Goal: Task Accomplishment & Management: Complete application form

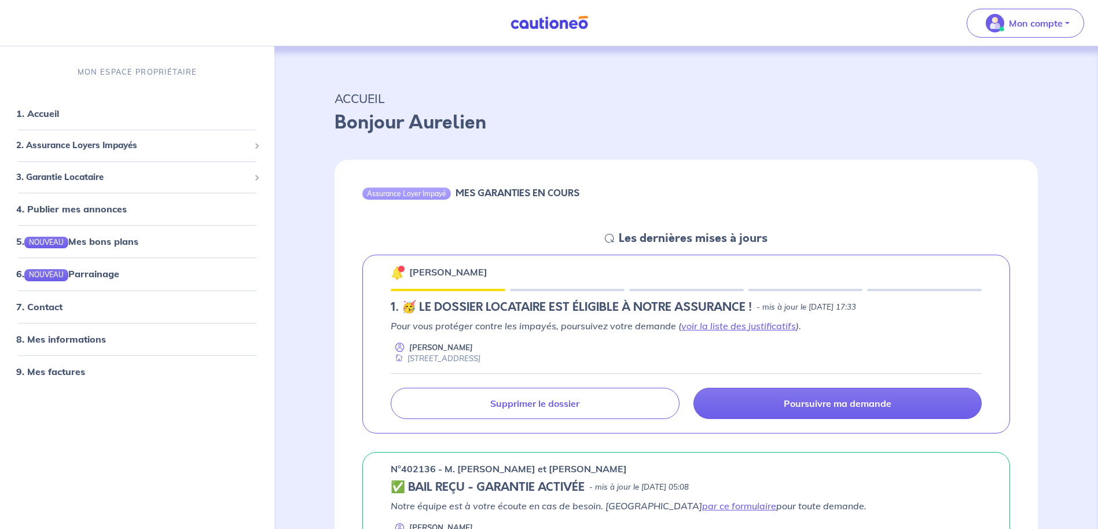
scroll to position [116, 0]
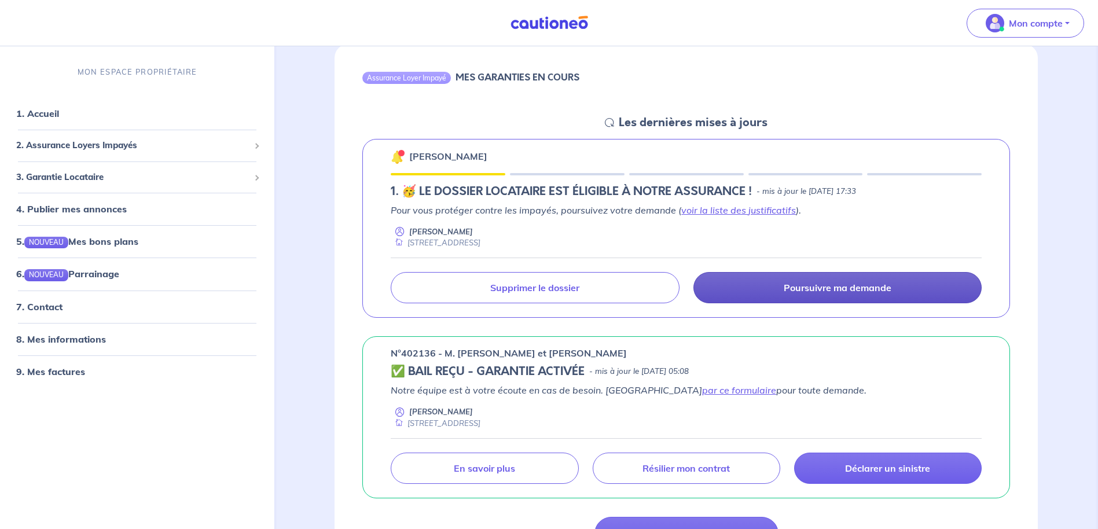
click at [831, 283] on p "Poursuivre ma demande" at bounding box center [838, 288] width 108 height 12
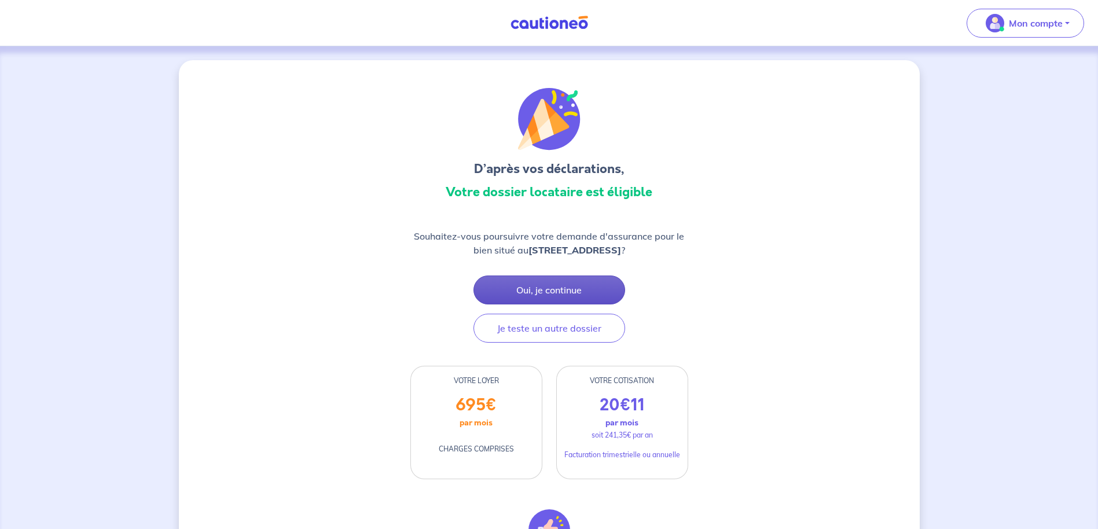
click at [553, 299] on button "Oui, je continue" at bounding box center [550, 290] width 152 height 29
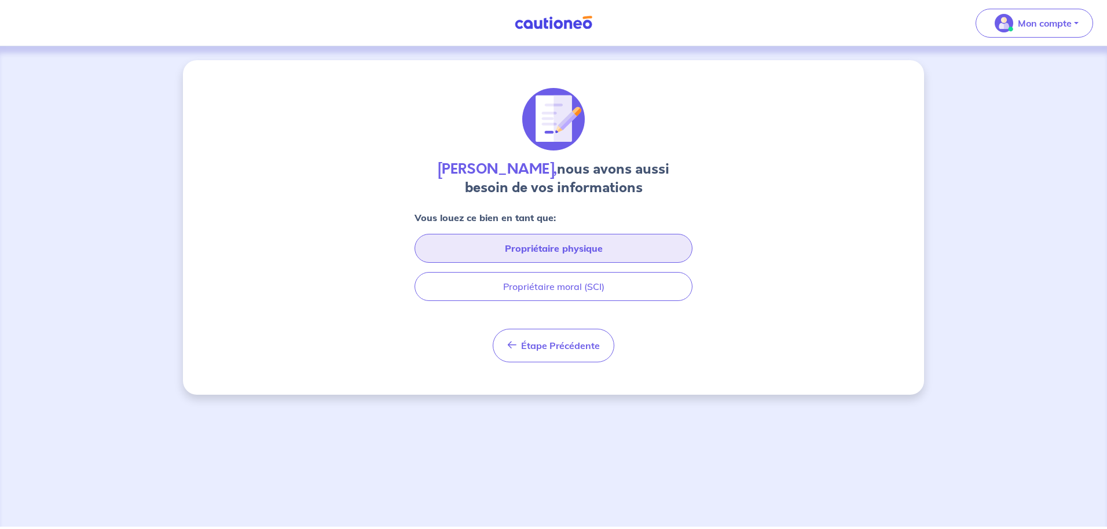
click at [572, 252] on button "Propriétaire physique" at bounding box center [554, 248] width 278 height 29
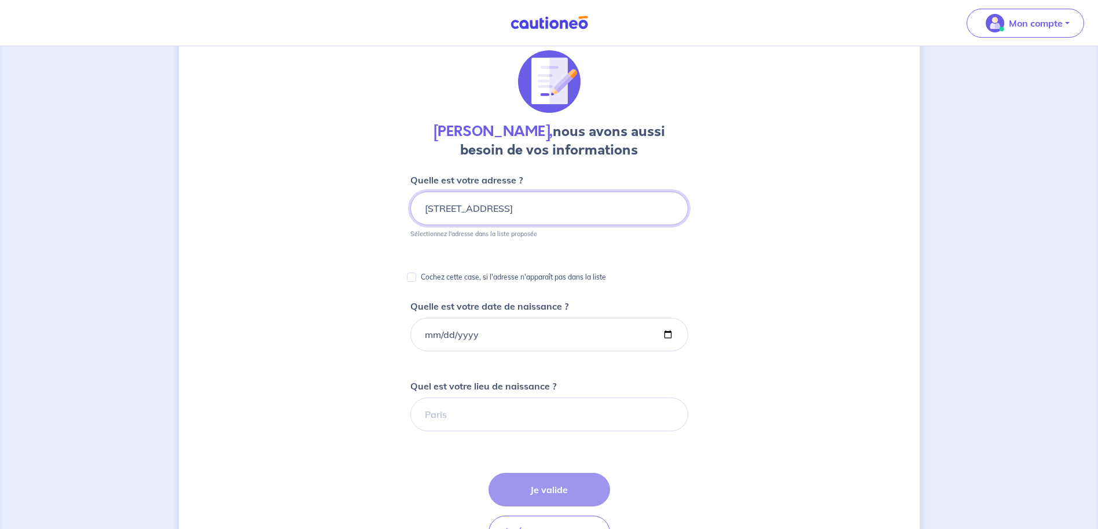
scroll to position [58, 0]
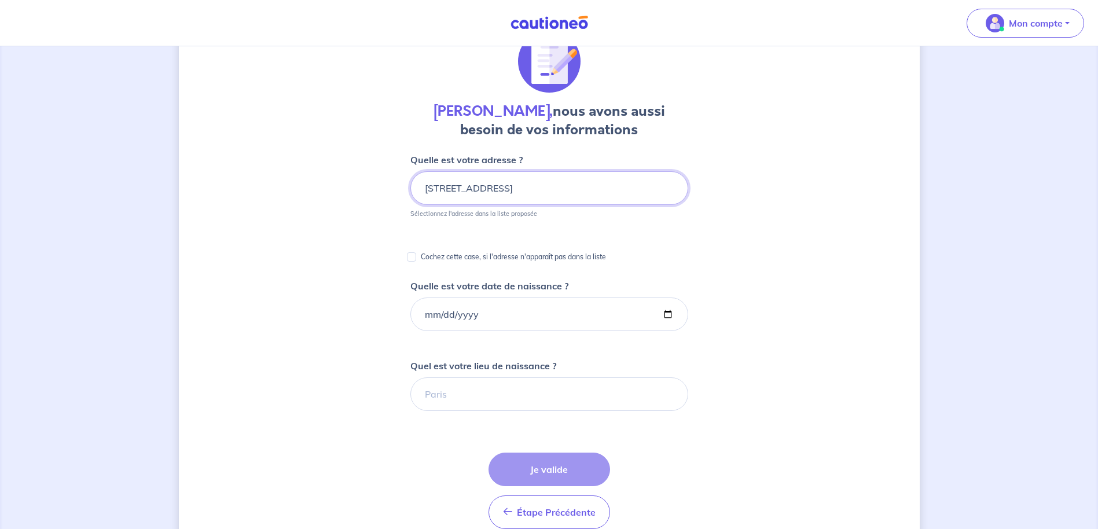
click at [559, 194] on input "351 ROUTE DE CRANS" at bounding box center [549, 188] width 278 height 34
click at [534, 228] on form "Quelle est votre adresse ? 351 ROUTE DE CRANS Sélectionnez l'adresse dans la li…" at bounding box center [549, 436] width 278 height 566
click at [555, 186] on input "351 ROUTE DE CRANS" at bounding box center [549, 188] width 278 height 34
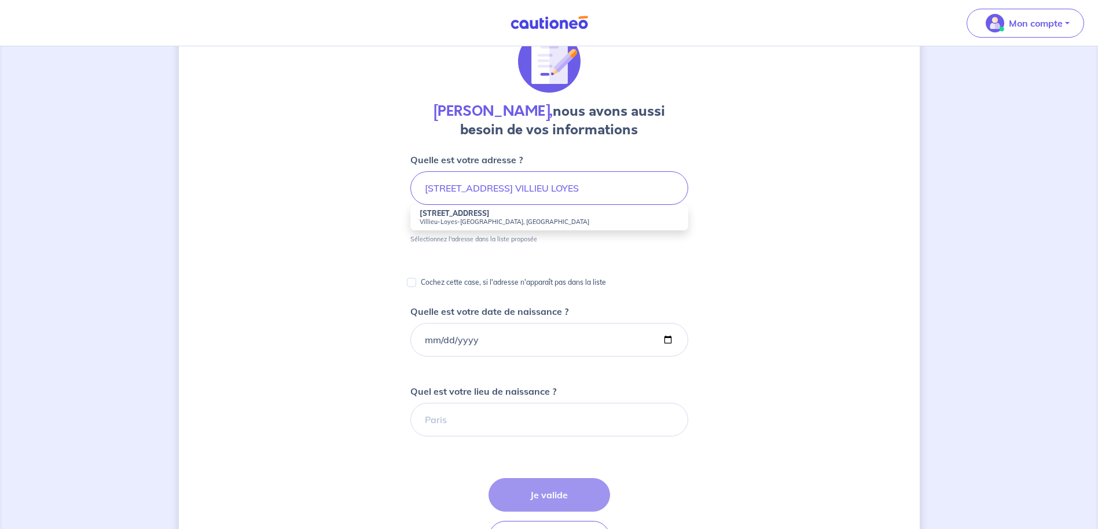
click at [454, 218] on small "Villieu-Loyes-Mollon, France" at bounding box center [549, 222] width 259 height 8
type input "351 Route de Crans, Villieu-Loyes-Mollon, France"
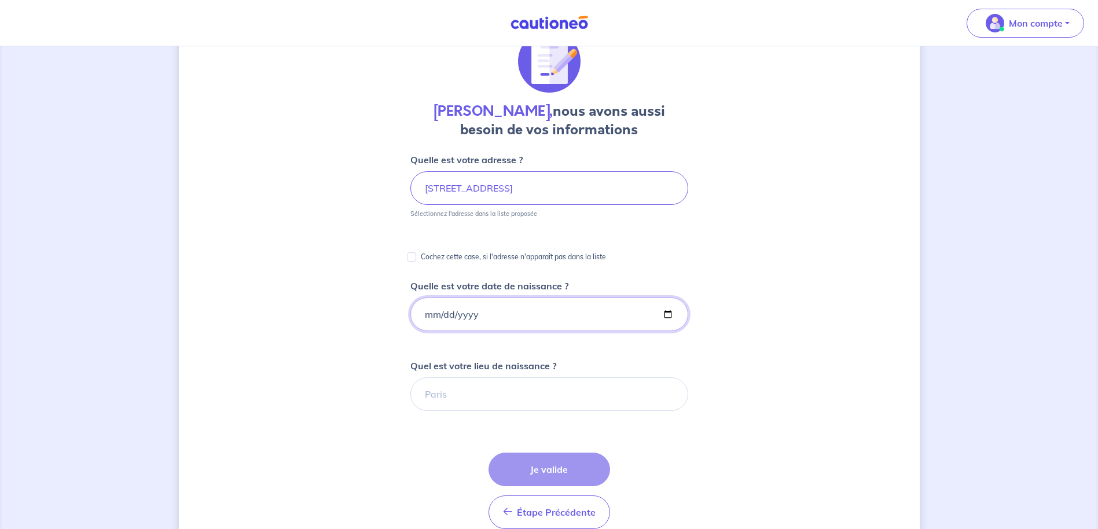
click at [426, 318] on input "Quelle est votre date de naissance ?" at bounding box center [549, 315] width 278 height 34
type input "1980-08-25"
click at [465, 400] on input "Quel est votre lieu de naissance ?" at bounding box center [549, 394] width 278 height 34
type input "SAINT REMY"
click at [558, 481] on button "Je valide" at bounding box center [550, 470] width 122 height 34
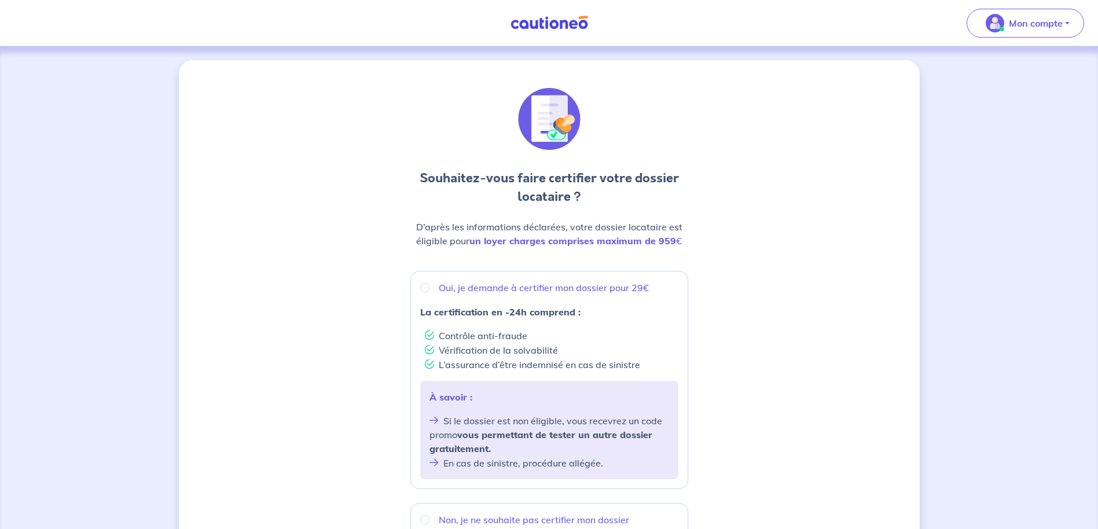
click at [468, 288] on p "Oui, je demande à certifier mon dossier pour 29€" at bounding box center [544, 288] width 210 height 14
click at [430, 288] on input "Oui, je demande à certifier mon dossier pour 29€" at bounding box center [424, 287] width 9 height 9
radio input "true"
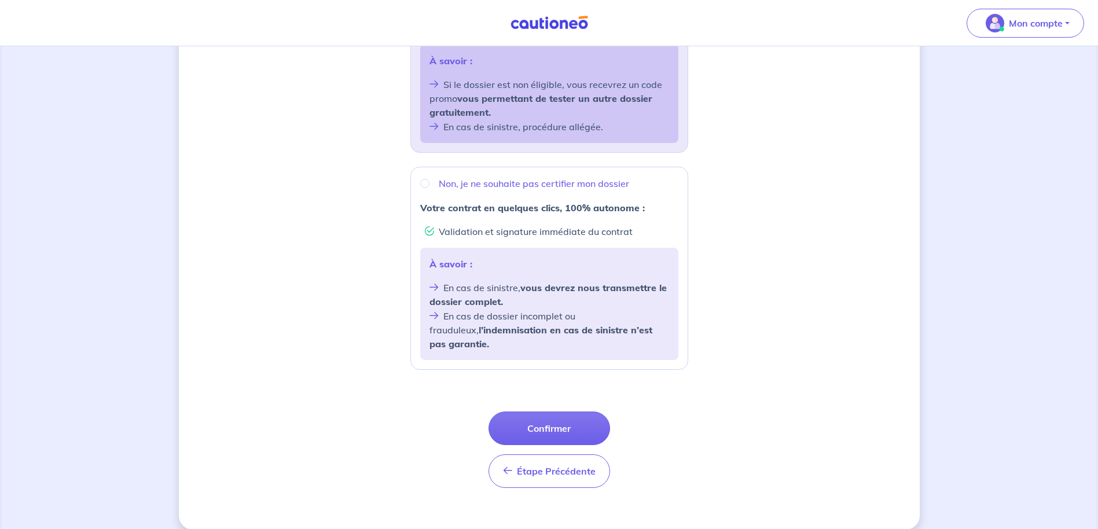
scroll to position [337, 0]
click at [567, 411] on button "Confirmer" at bounding box center [550, 428] width 122 height 34
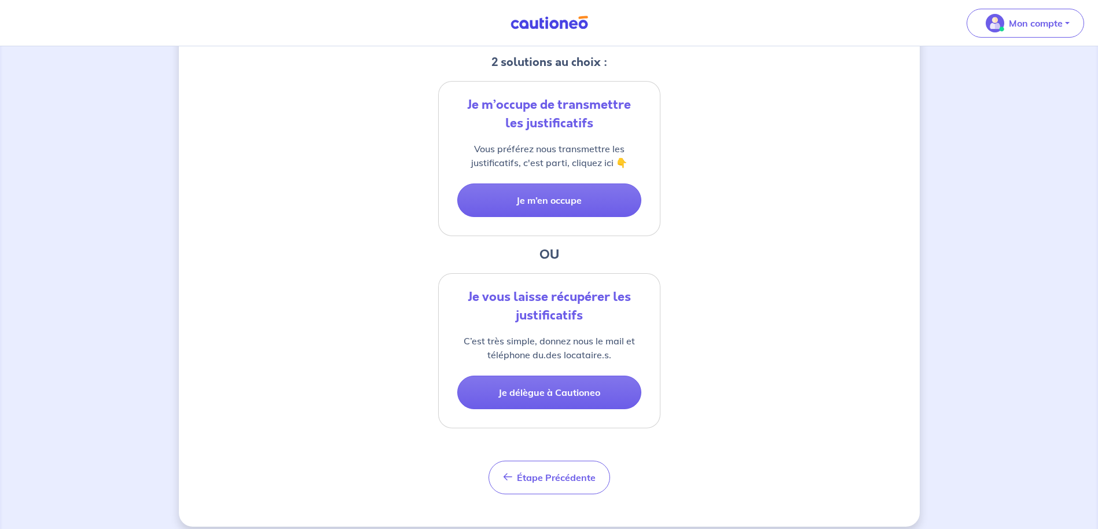
scroll to position [255, 0]
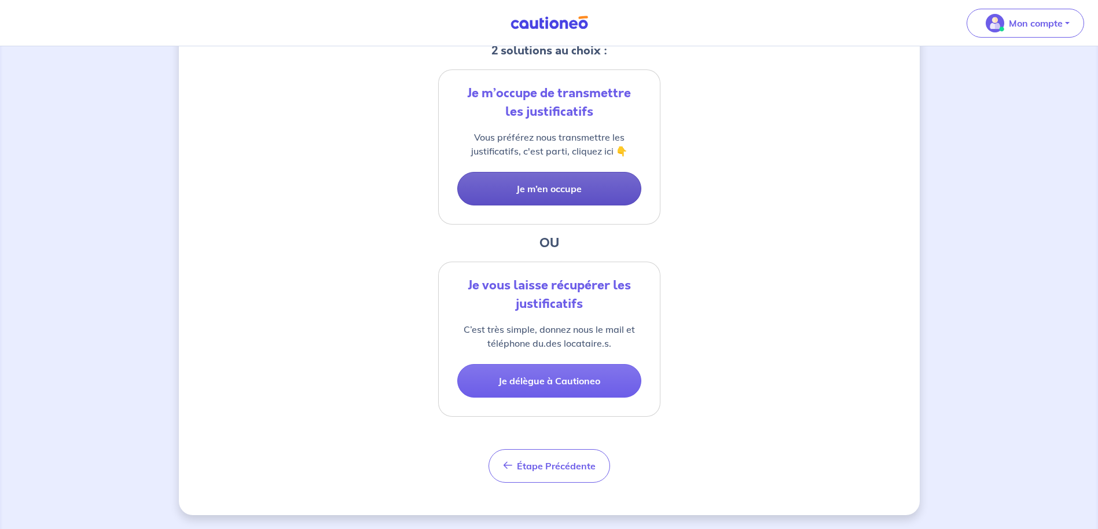
click at [559, 194] on button "Je m’en occupe" at bounding box center [549, 189] width 184 height 34
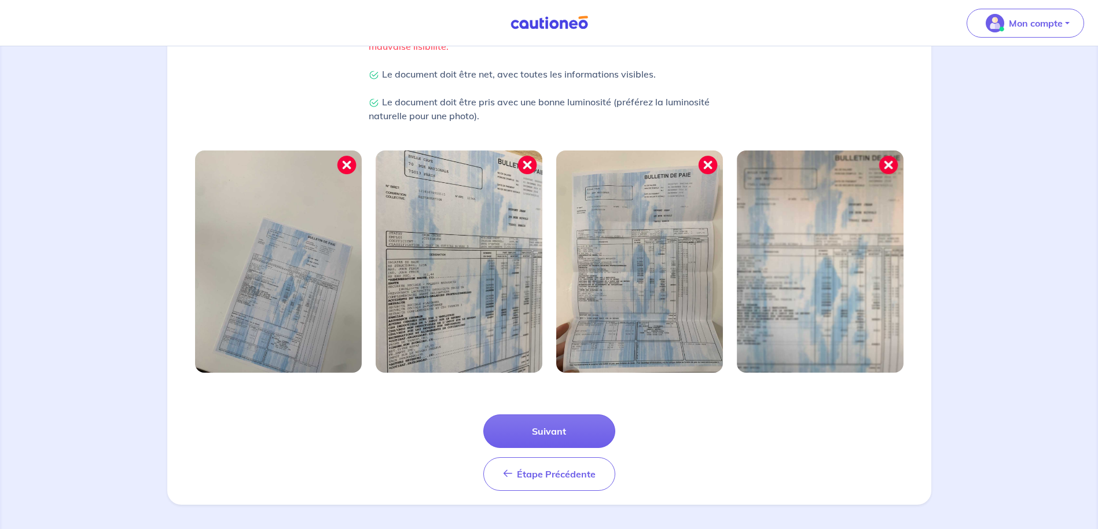
scroll to position [300, 0]
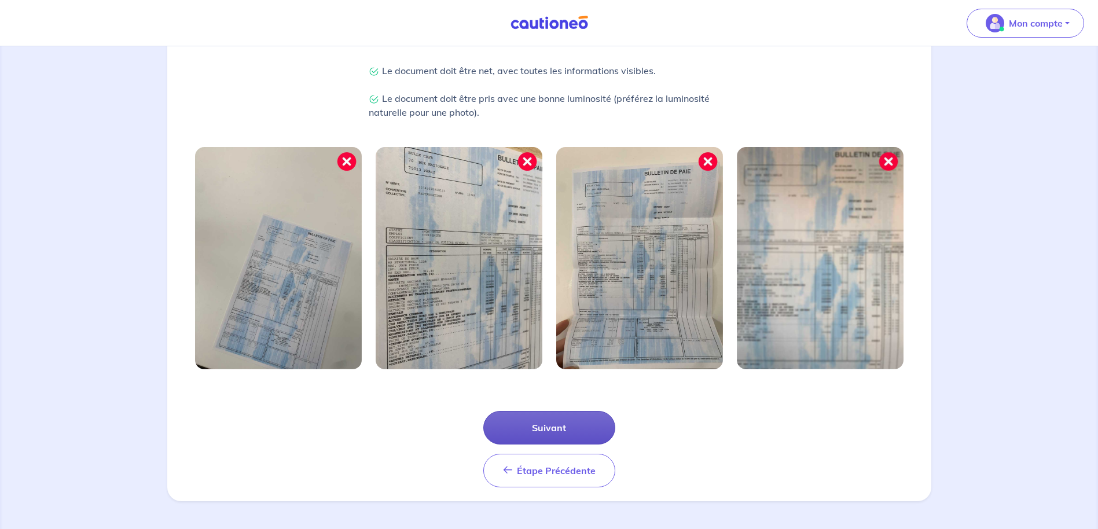
click at [567, 430] on button "Suivant" at bounding box center [549, 428] width 132 height 34
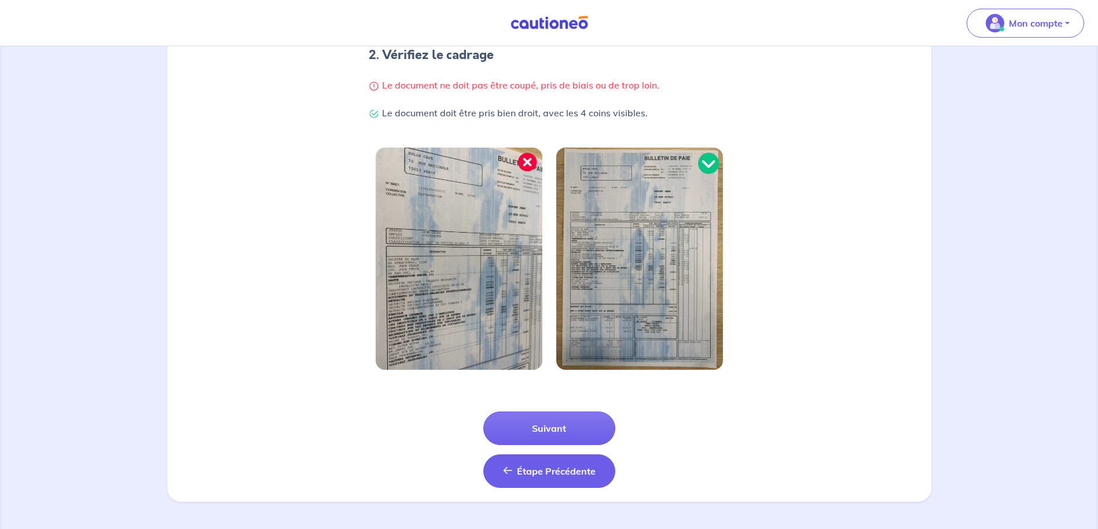
scroll to position [244, 0]
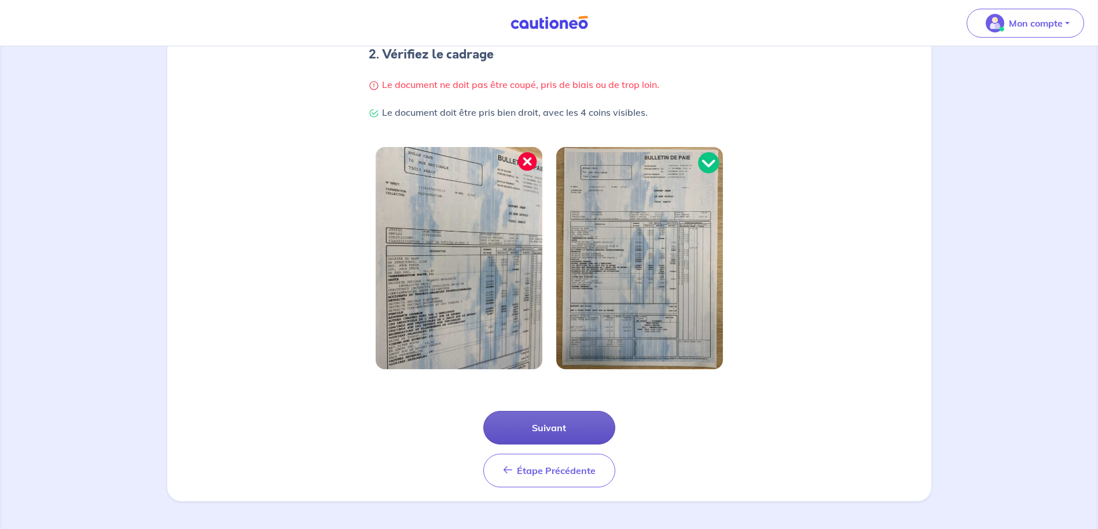
click at [546, 428] on button "Suivant" at bounding box center [549, 428] width 132 height 34
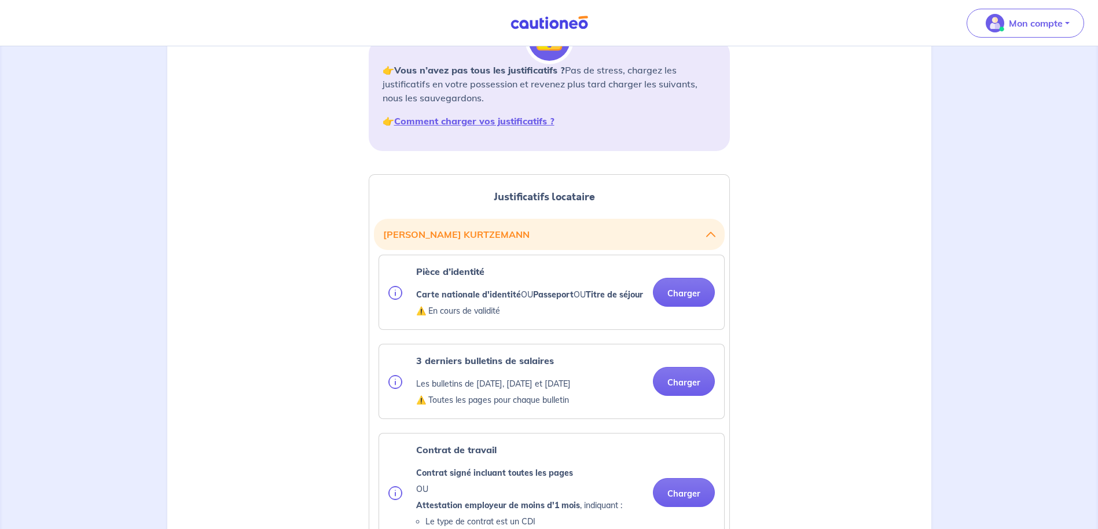
scroll to position [174, 0]
click at [697, 302] on button "Charger" at bounding box center [684, 291] width 62 height 29
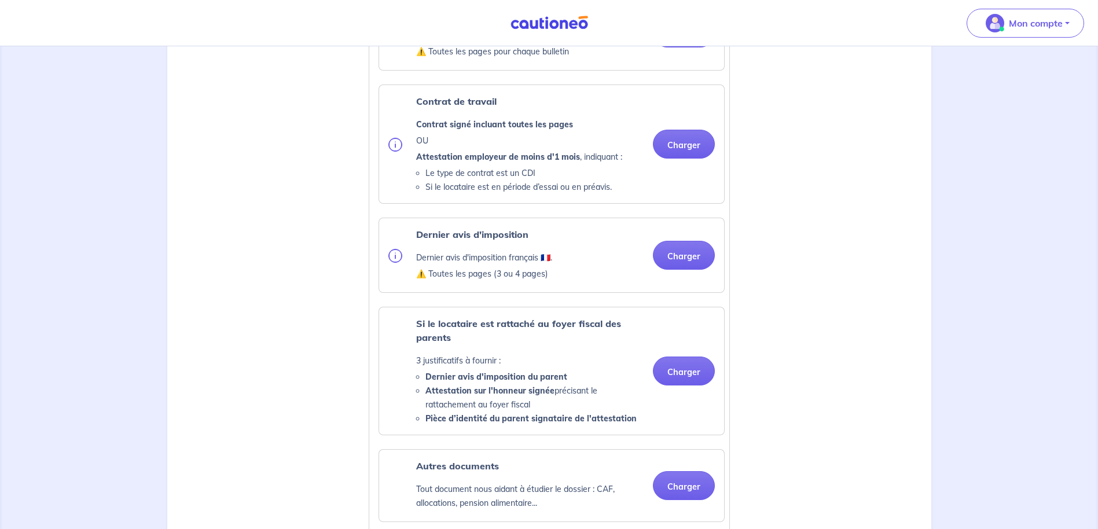
scroll to position [521, 0]
click at [681, 265] on button "Charger" at bounding box center [684, 255] width 62 height 29
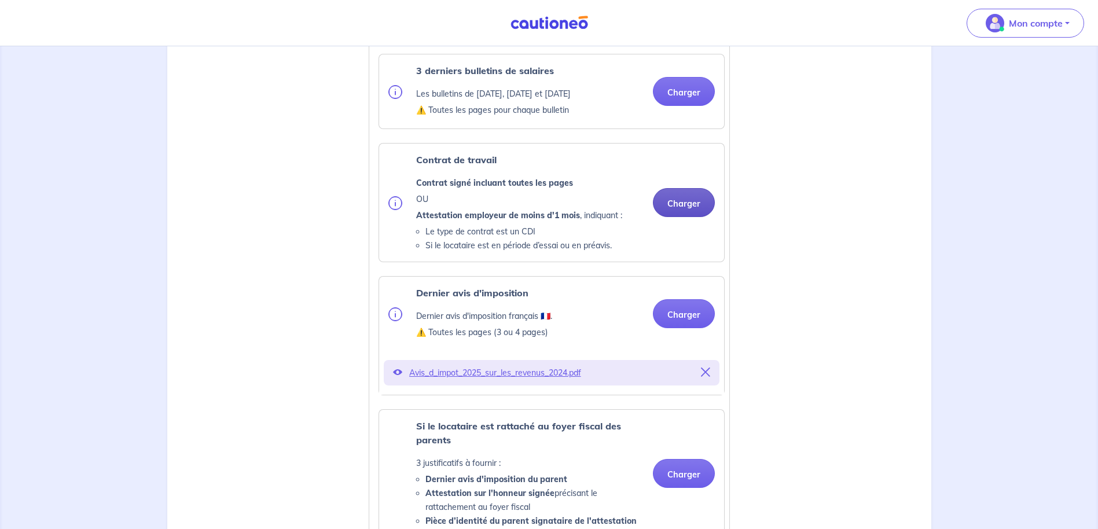
click at [685, 212] on button "Charger" at bounding box center [684, 202] width 62 height 29
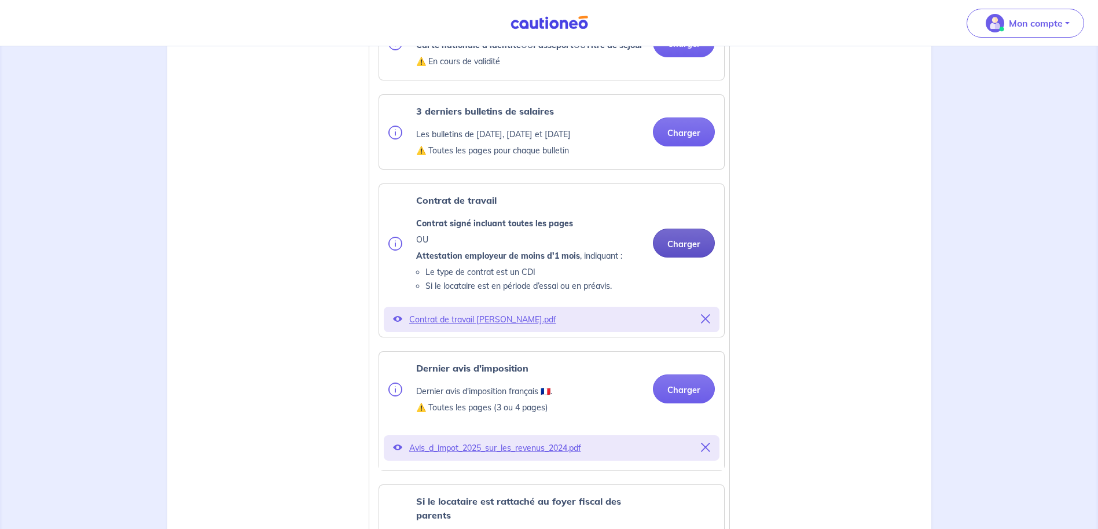
scroll to position [405, 0]
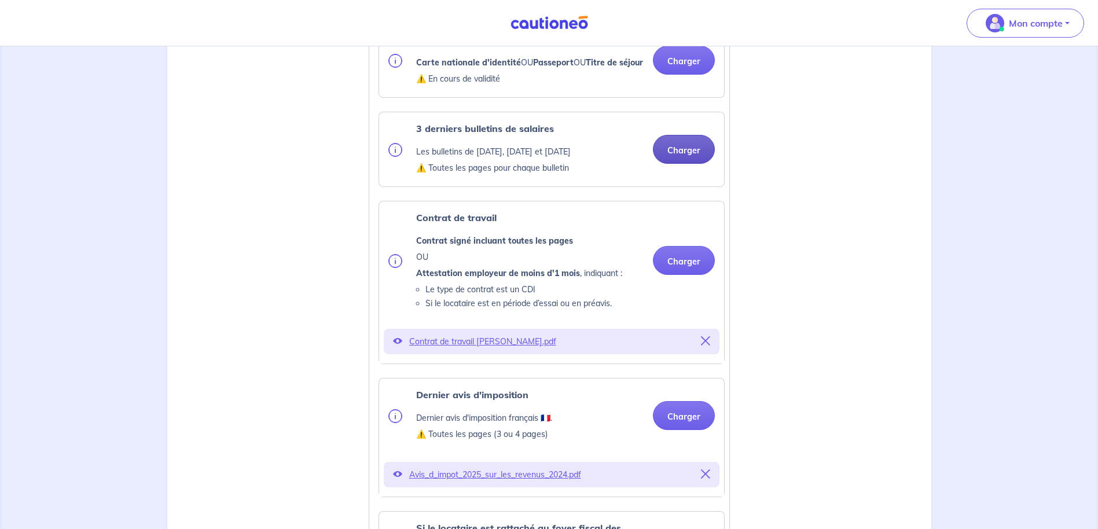
click at [691, 160] on button "Charger" at bounding box center [684, 149] width 62 height 29
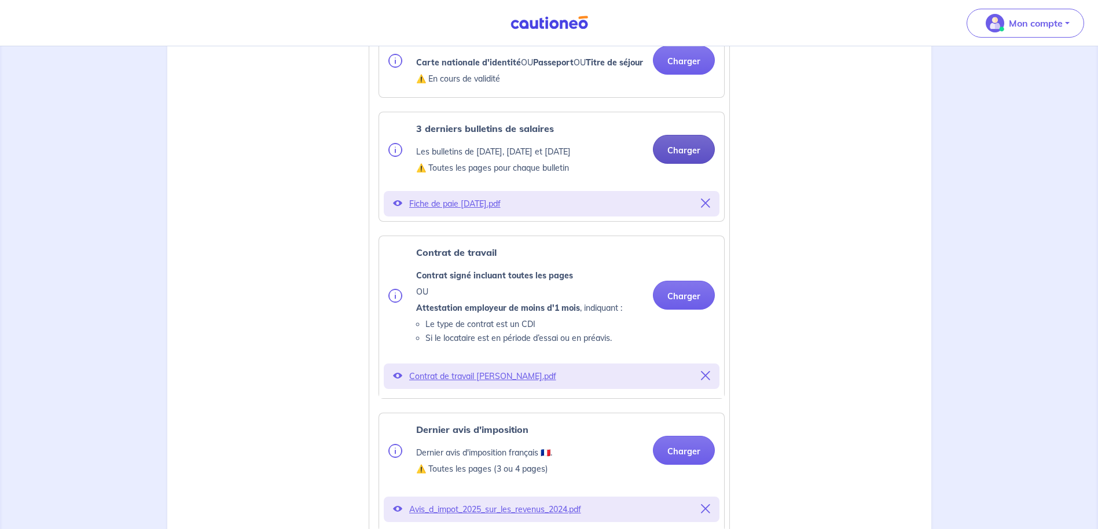
click at [670, 152] on button "Charger" at bounding box center [684, 149] width 62 height 29
click at [684, 159] on button "Charger" at bounding box center [684, 149] width 62 height 29
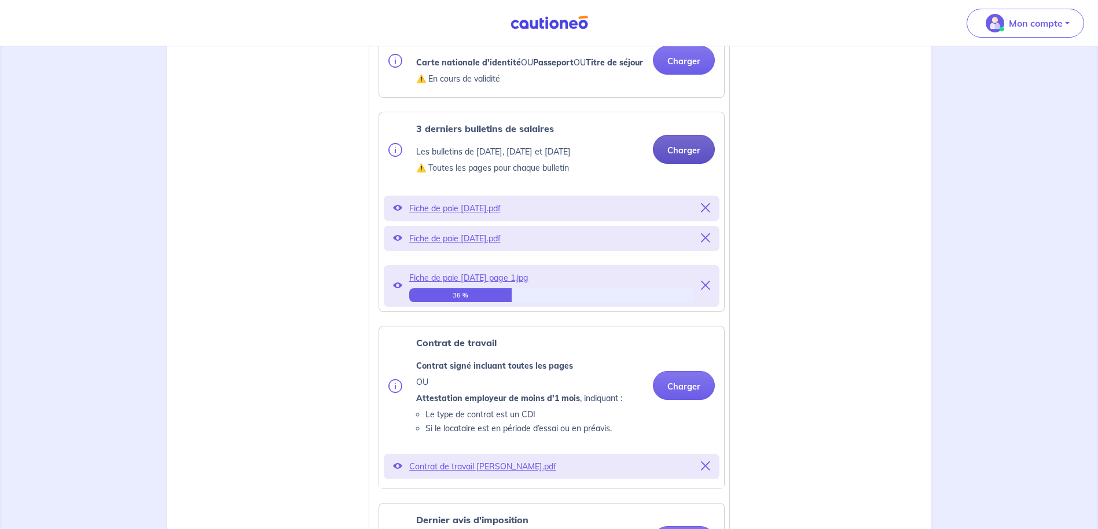
click at [672, 164] on button "Charger" at bounding box center [684, 149] width 62 height 29
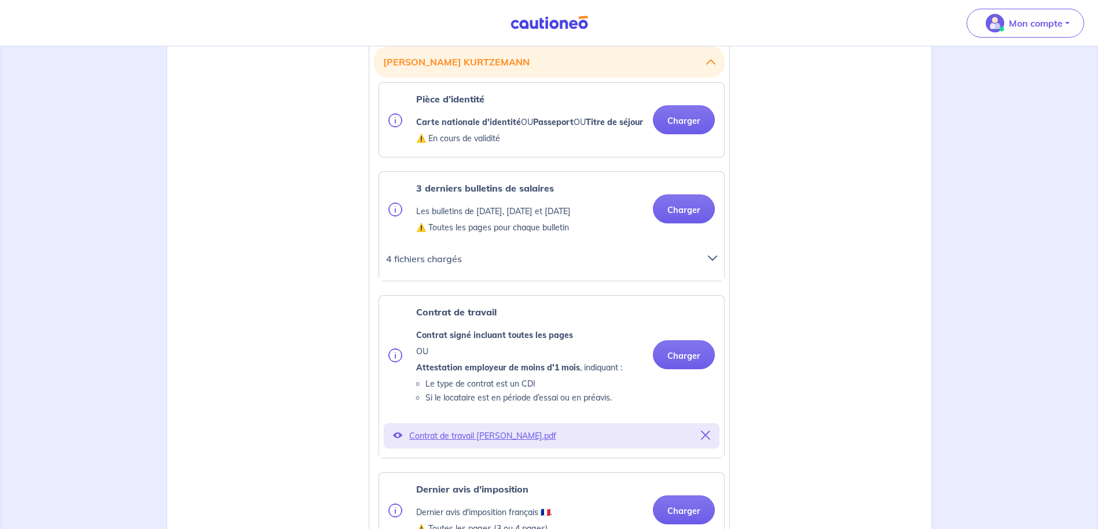
scroll to position [289, 0]
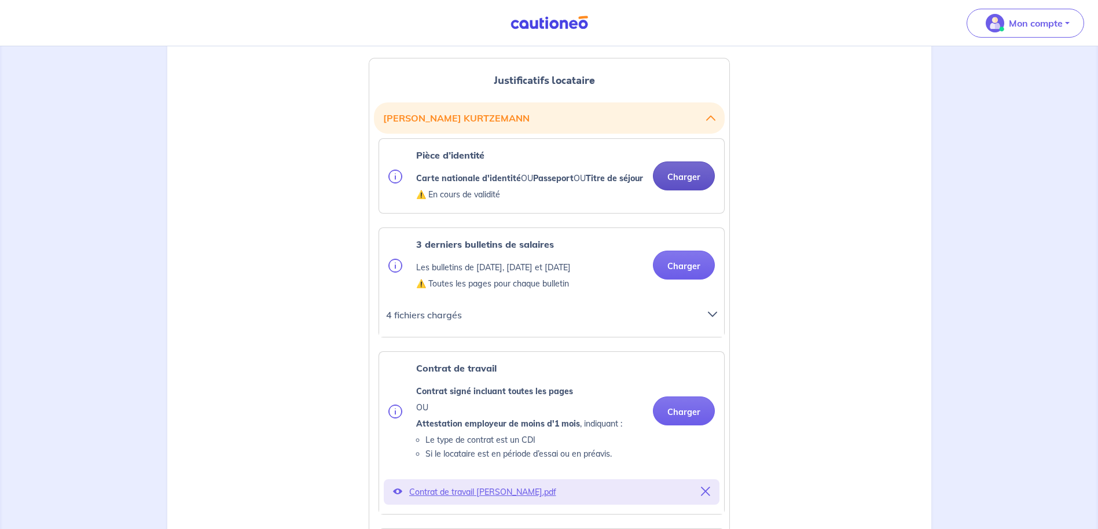
click at [683, 178] on button "Charger" at bounding box center [684, 176] width 62 height 29
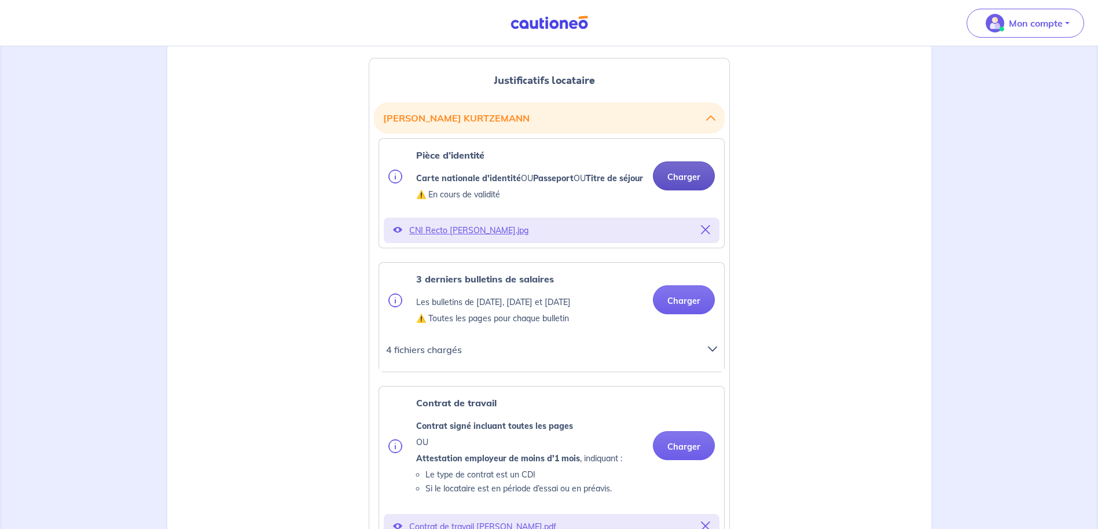
click at [678, 190] on button "Charger" at bounding box center [684, 176] width 62 height 29
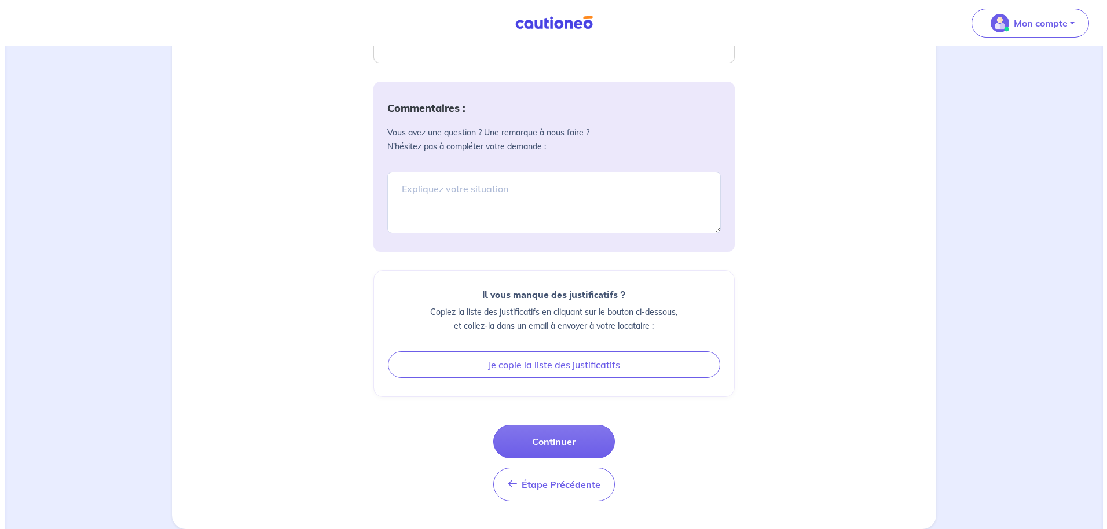
scroll to position [1367, 0]
click at [521, 452] on button "Continuer" at bounding box center [550, 442] width 122 height 34
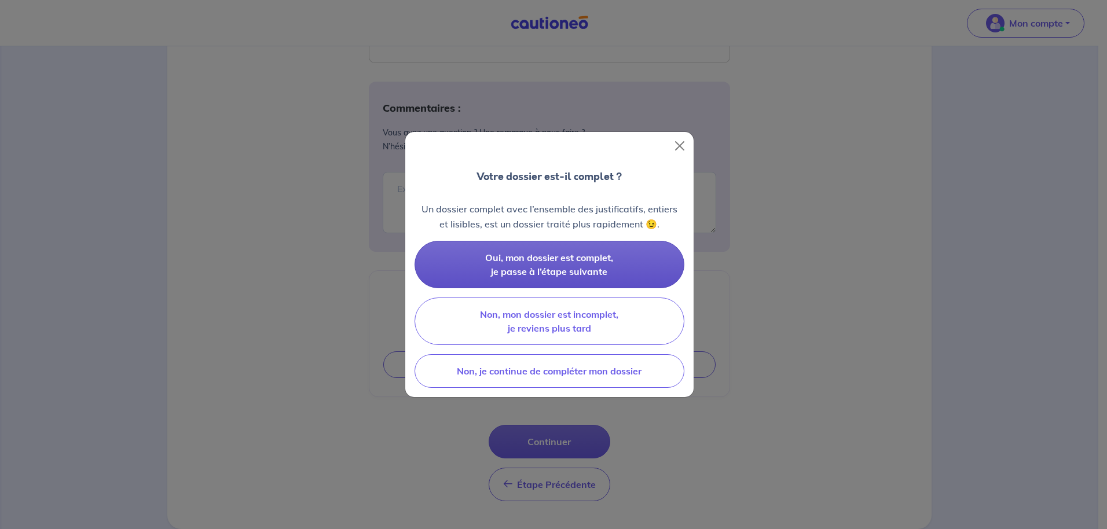
click at [547, 275] on span "Oui, mon dossier est complet, je passe à l’étape suivante" at bounding box center [549, 264] width 128 height 25
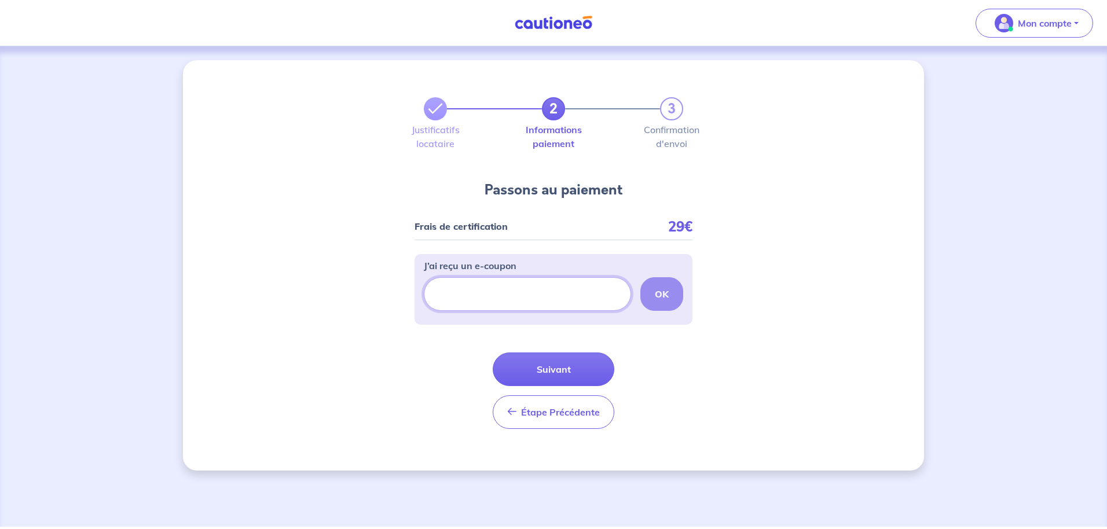
click at [537, 290] on input "J’ai reçu un e-coupon" at bounding box center [527, 294] width 207 height 34
type input "CS"
click at [1040, 35] on button "Mon compte" at bounding box center [1035, 23] width 118 height 29
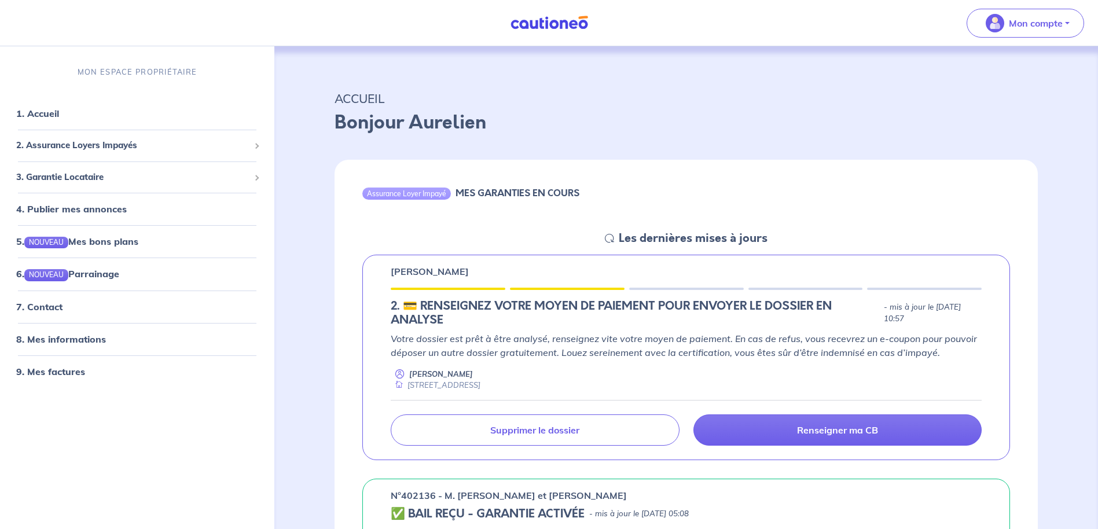
scroll to position [174, 0]
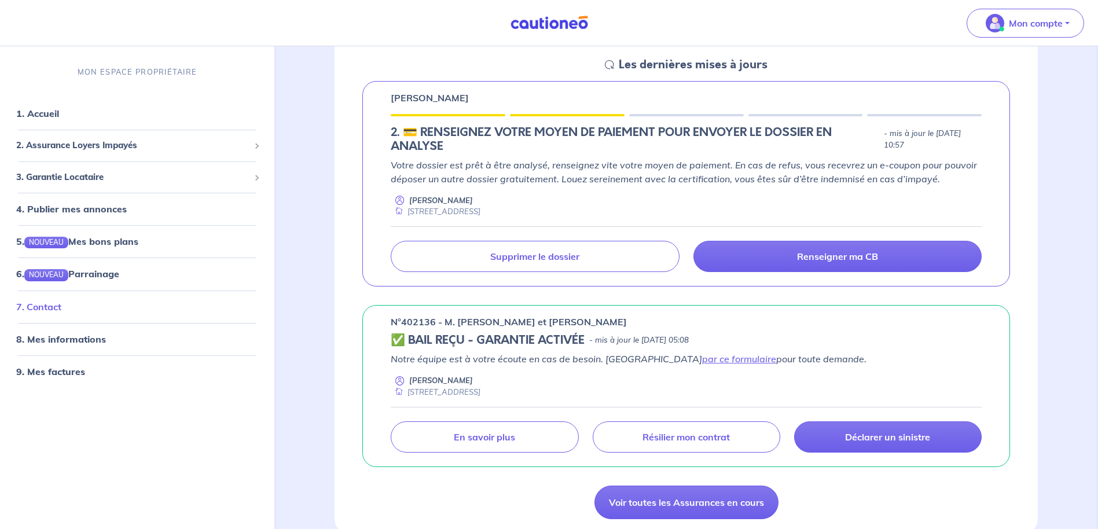
click at [61, 313] on link "7. Contact" at bounding box center [38, 307] width 45 height 12
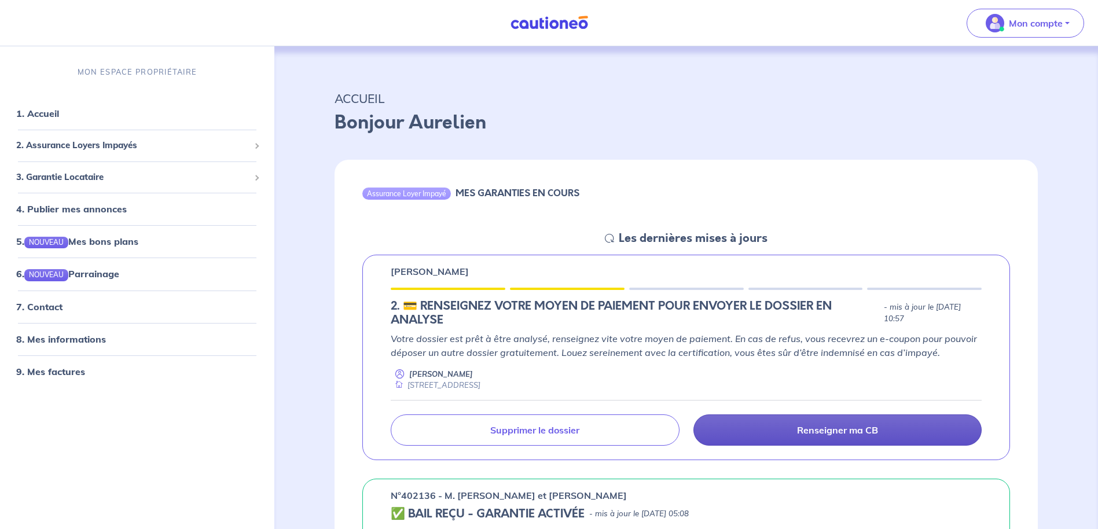
click at [784, 434] on link "Renseigner ma CB" at bounding box center [838, 430] width 288 height 31
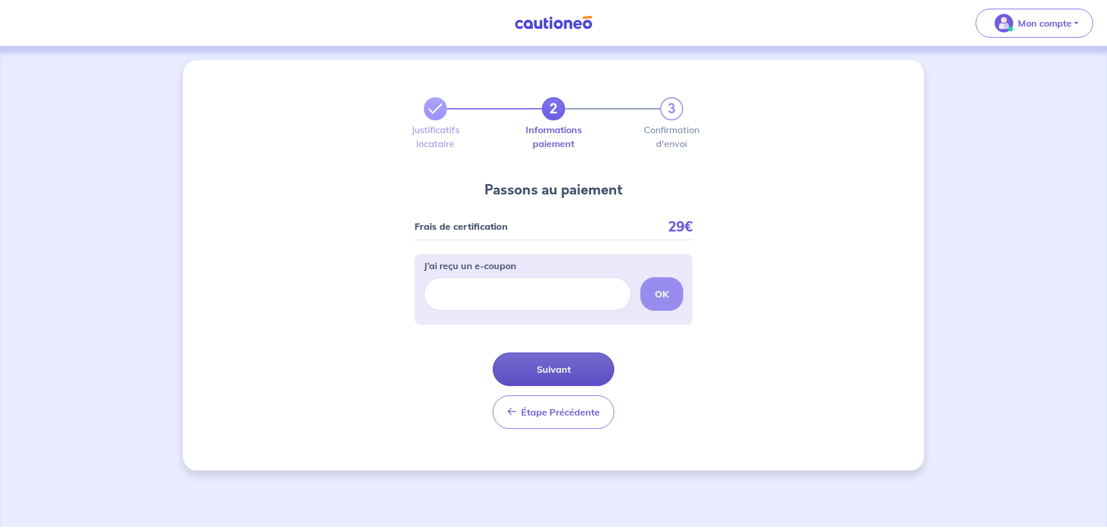
click at [559, 366] on button "Suivant" at bounding box center [554, 370] width 122 height 34
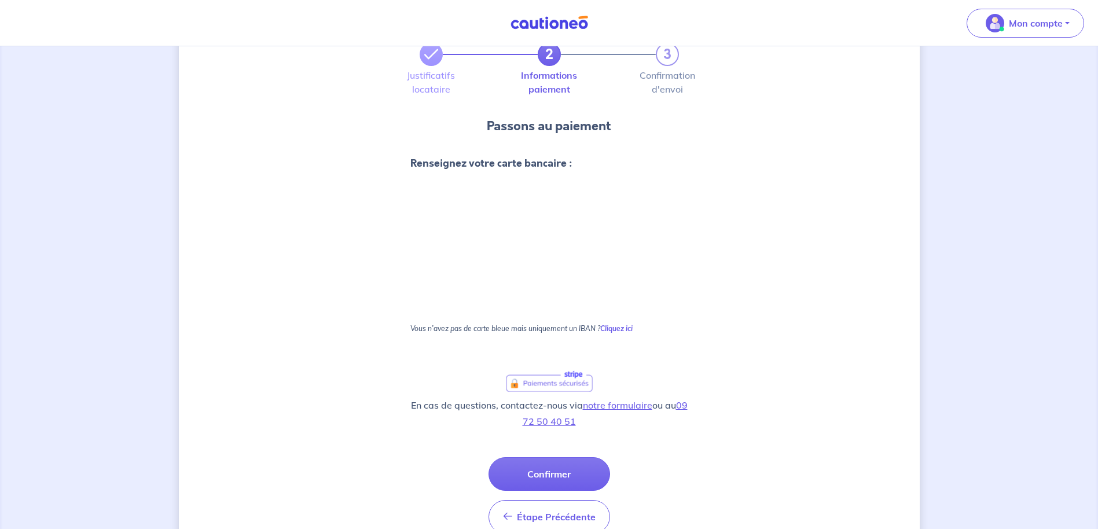
scroll to position [105, 0]
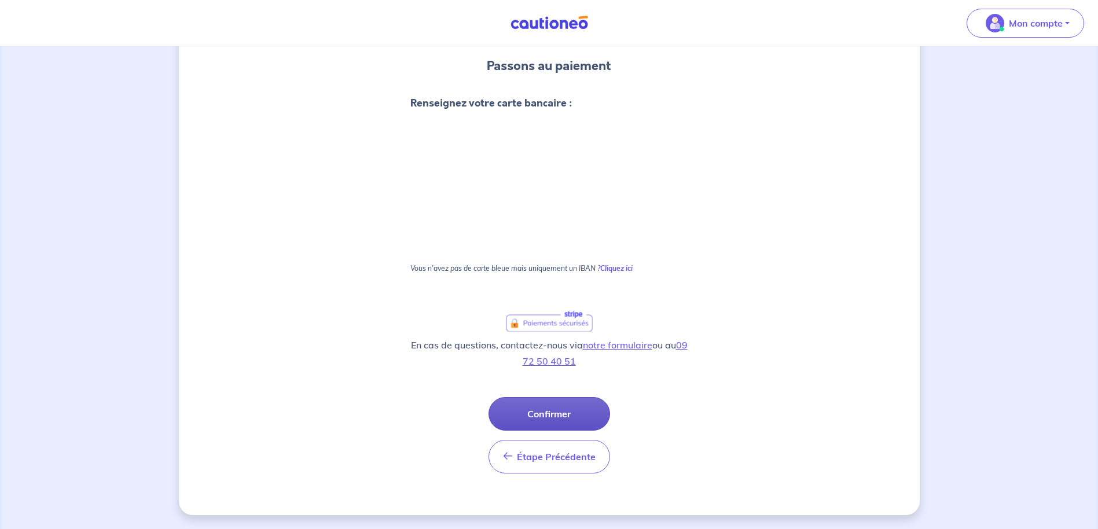
click at [551, 409] on button "Confirmer" at bounding box center [550, 414] width 122 height 34
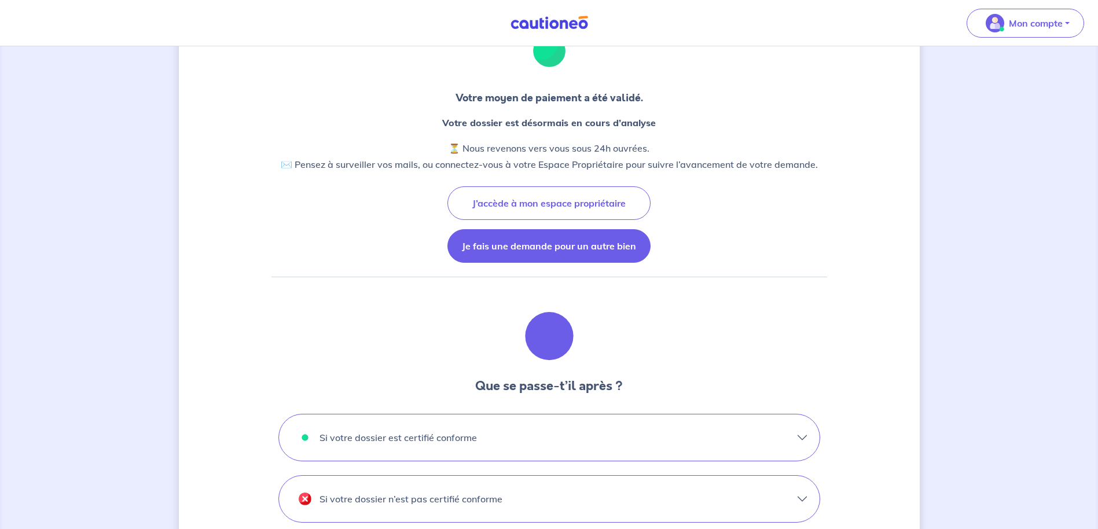
scroll to position [63, 0]
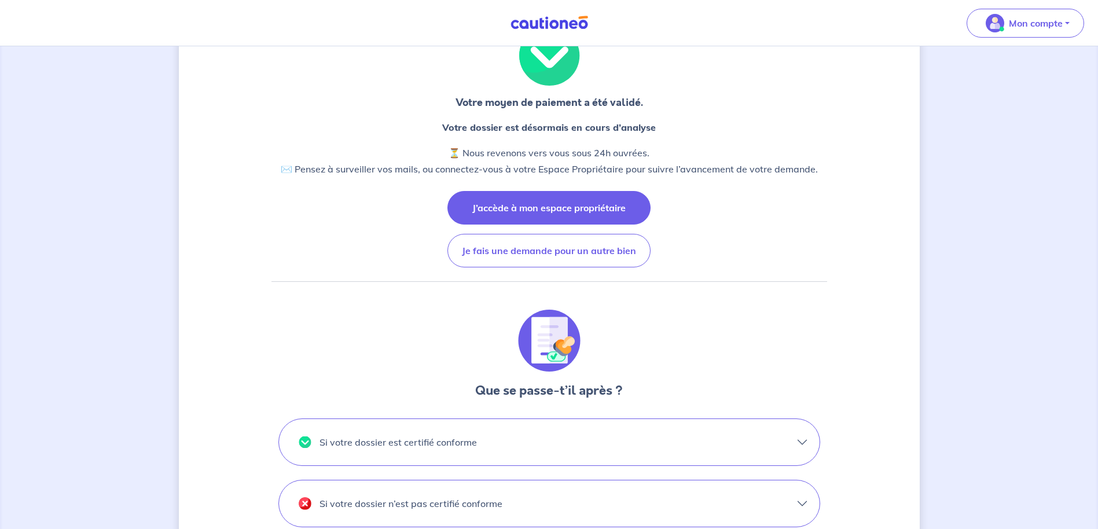
click at [551, 215] on button "J’accède à mon espace propriétaire" at bounding box center [549, 208] width 203 height 34
